Goal: Entertainment & Leisure: Consume media (video, audio)

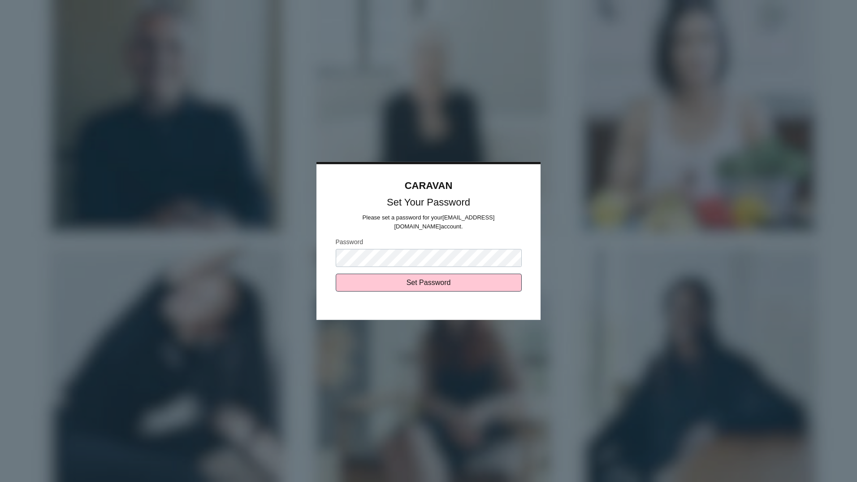
click at [336, 274] on input "Set Password" at bounding box center [429, 283] width 186 height 18
type input "Sending..."
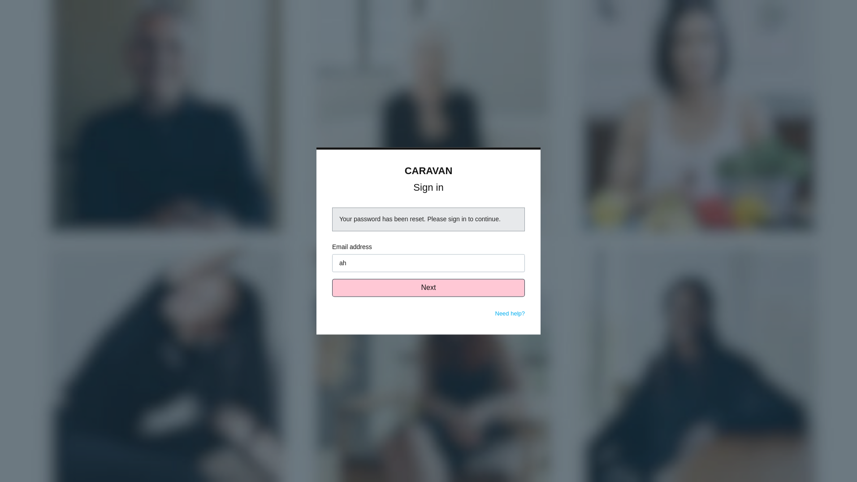
type input "[EMAIL_ADDRESS][DOMAIN_NAME]"
click at [457, 296] on button "Next" at bounding box center [428, 288] width 193 height 18
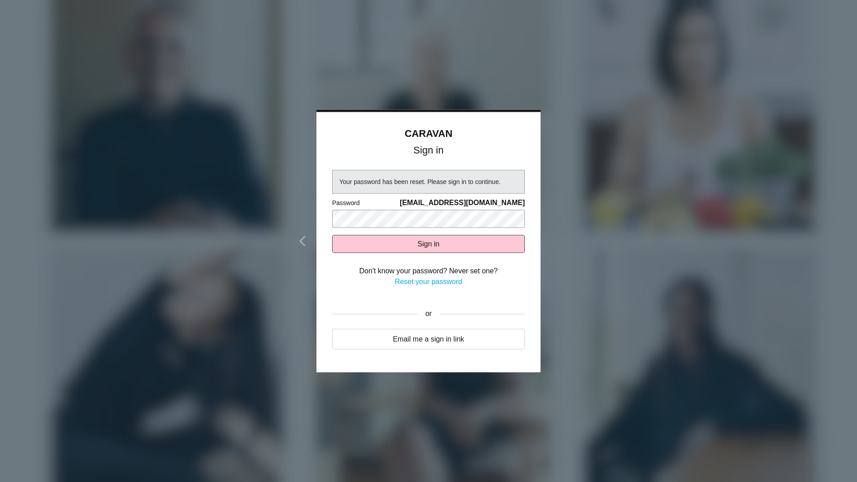
click at [332, 235] on button "Sign in" at bounding box center [428, 244] width 193 height 18
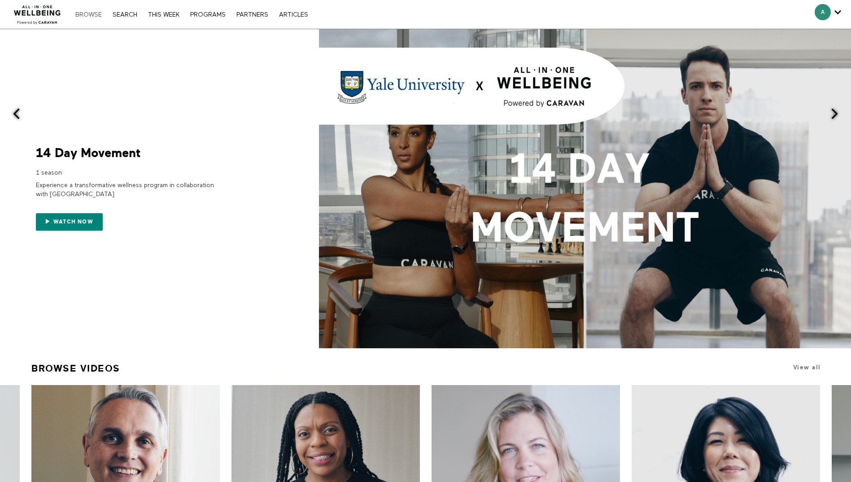
click at [85, 12] on link "Browse" at bounding box center [88, 15] width 35 height 6
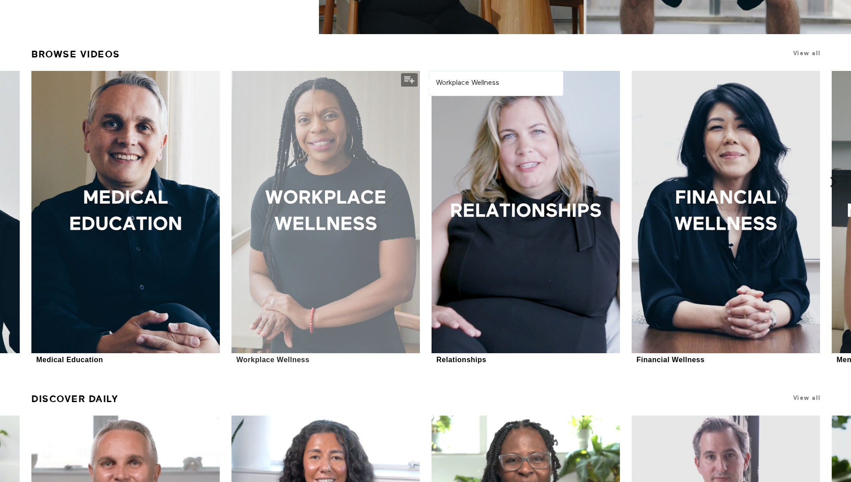
click at [287, 191] on div at bounding box center [325, 212] width 188 height 282
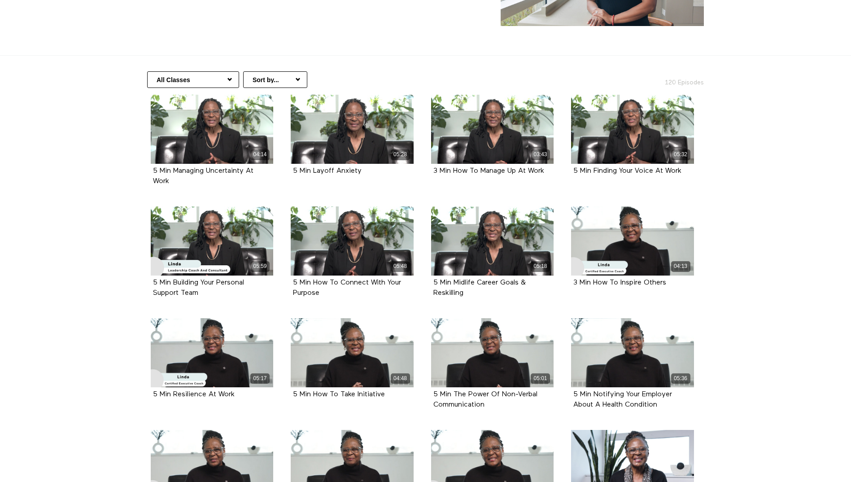
scroll to position [135, 0]
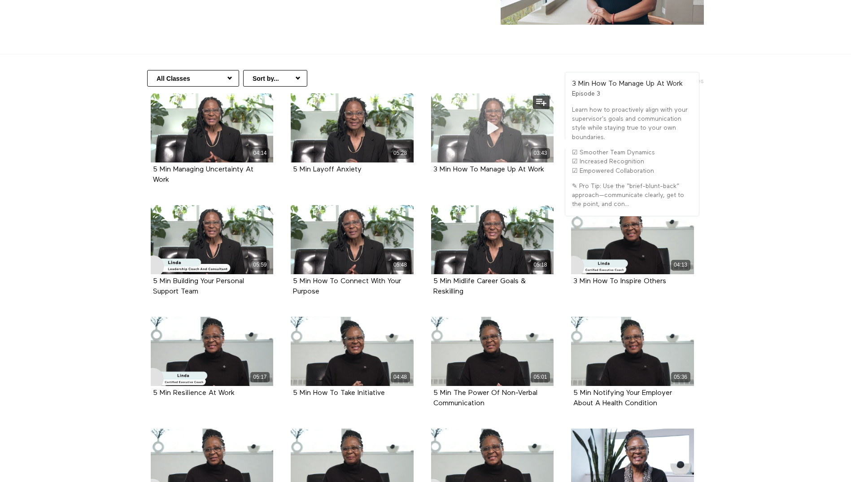
click at [495, 125] on icon at bounding box center [491, 128] width 27 height 16
